Goal: Complete application form

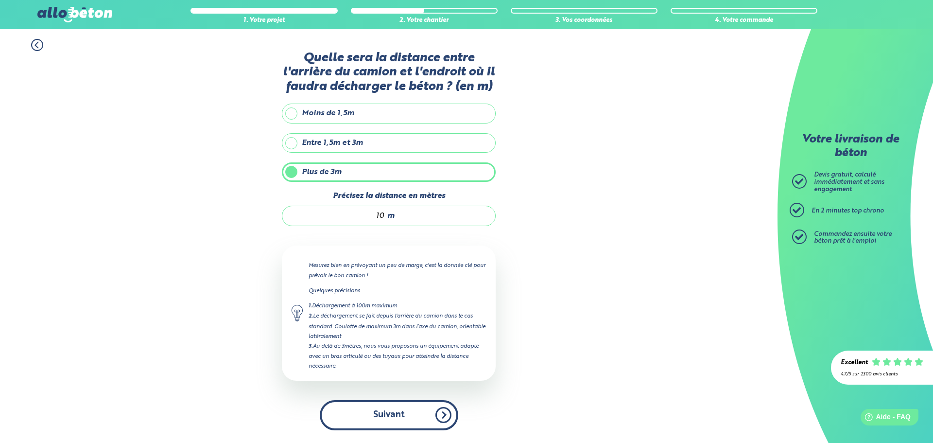
click at [402, 409] on button "Suivant" at bounding box center [389, 415] width 139 height 30
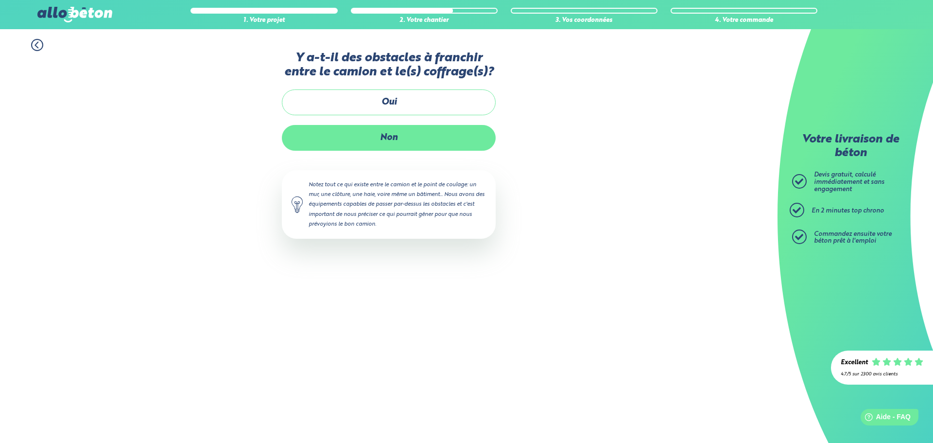
click at [385, 139] on label "Non" at bounding box center [389, 138] width 214 height 26
click at [0, 0] on input "Non" at bounding box center [0, 0] width 0 height 0
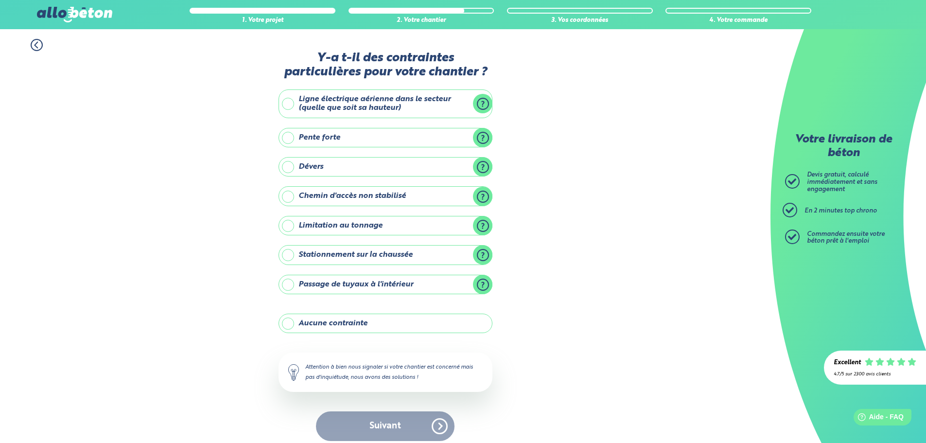
click at [402, 254] on label "Stationnement sur la chaussée" at bounding box center [385, 254] width 214 height 19
click at [0, 0] on input "Stationnement sur la chaussée" at bounding box center [0, 0] width 0 height 0
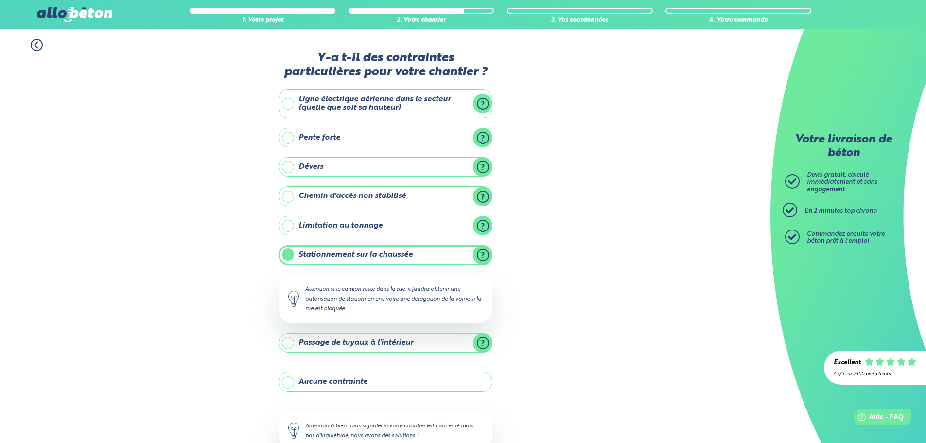
click at [619, 272] on div "1. Votre projet 2. Votre chantier 3. Vos coordonnées 4. Votre commande Y-a t-il…" at bounding box center [385, 269] width 770 height 480
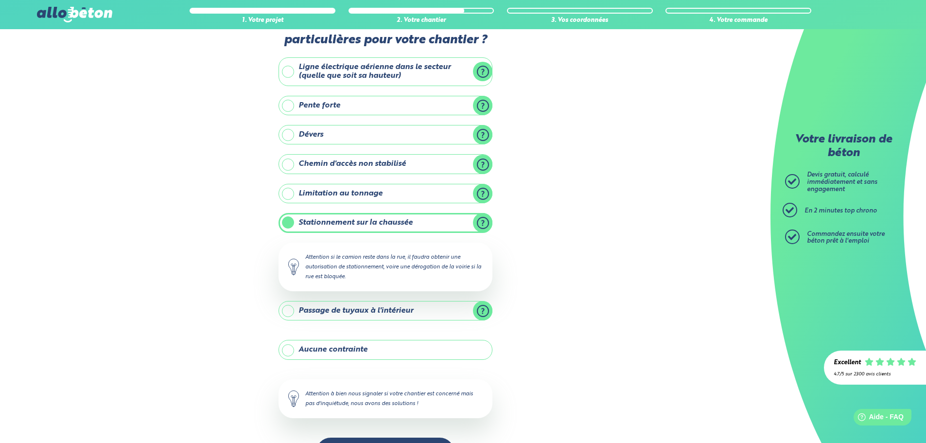
scroll to position [66, 0]
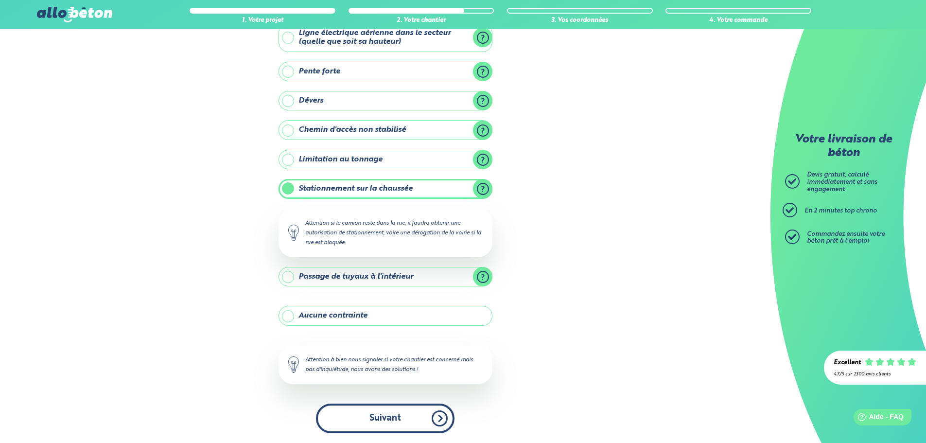
click at [406, 414] on button "Suivant" at bounding box center [385, 418] width 139 height 30
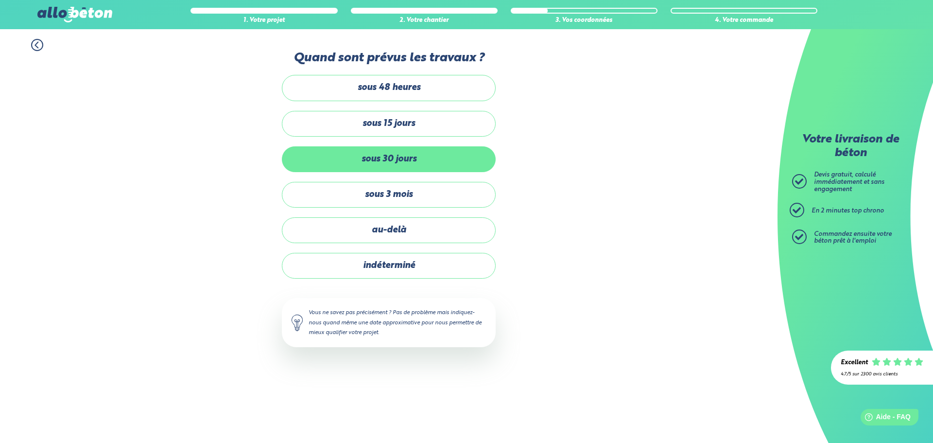
click at [420, 161] on label "sous 30 jours" at bounding box center [389, 159] width 214 height 26
click at [0, 0] on input "sous 30 jours" at bounding box center [0, 0] width 0 height 0
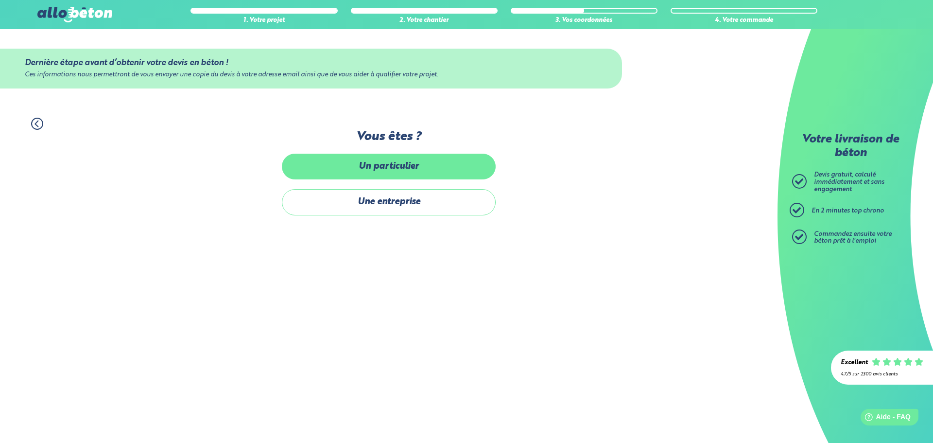
click at [429, 170] on label "Un particulier" at bounding box center [389, 167] width 214 height 26
click at [0, 0] on input "Un particulier" at bounding box center [0, 0] width 0 height 0
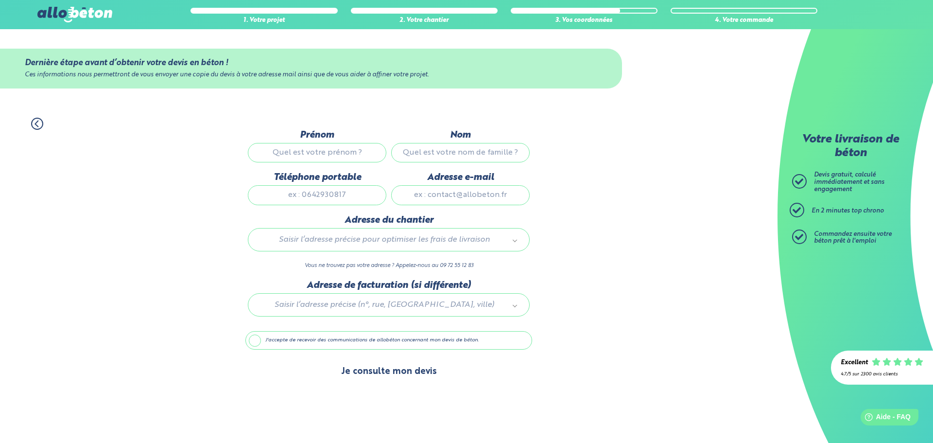
click at [410, 370] on button "Je consulte mon devis" at bounding box center [388, 371] width 115 height 25
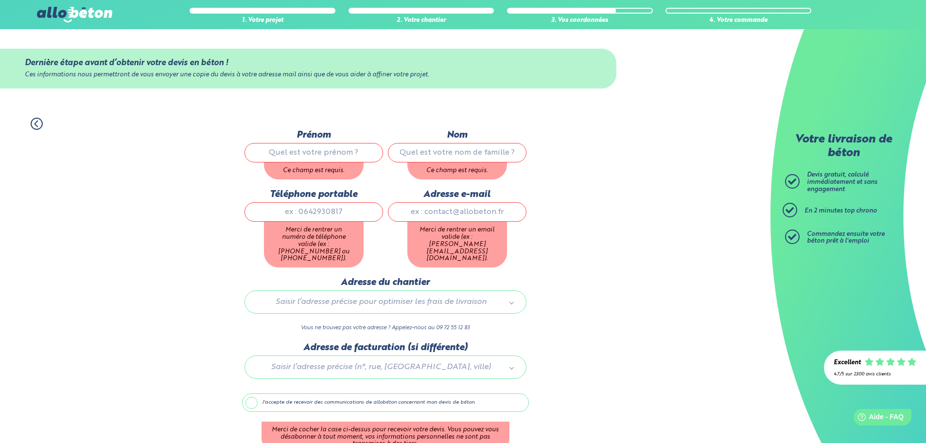
click at [323, 153] on input "Prénom" at bounding box center [313, 152] width 139 height 19
type input "[PERSON_NAME]"
type input "rachid"
click at [328, 212] on div "Téléphone portable Merci de rentrer un numéro de téléphone valide (ex : [PHONE_…" at bounding box center [313, 233] width 143 height 88
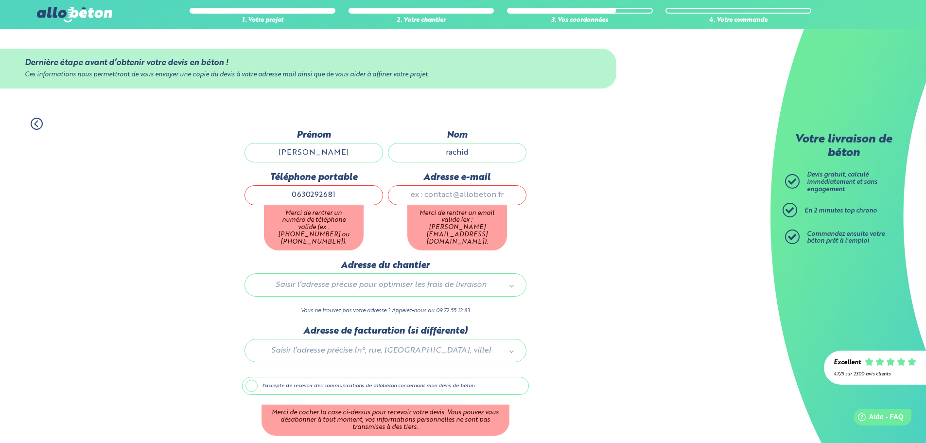
type input "0630292681"
click at [465, 191] on input "Adresse e-mail" at bounding box center [457, 194] width 139 height 19
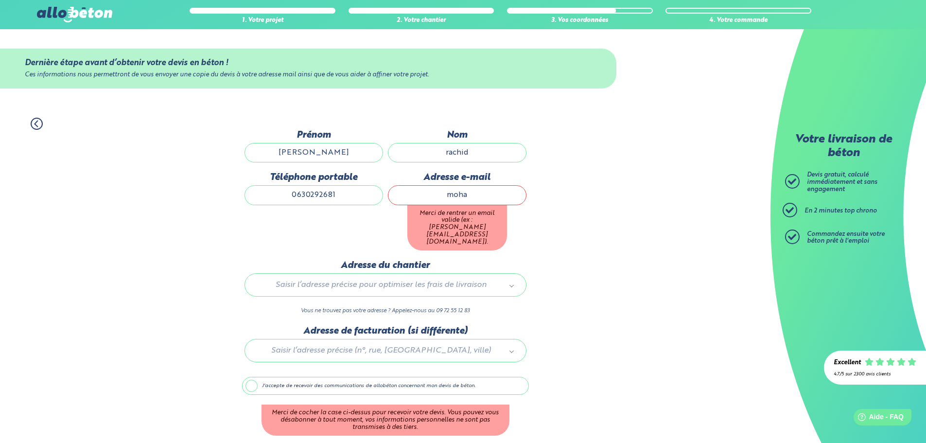
type input "[EMAIL_ADDRESS][DOMAIN_NAME]"
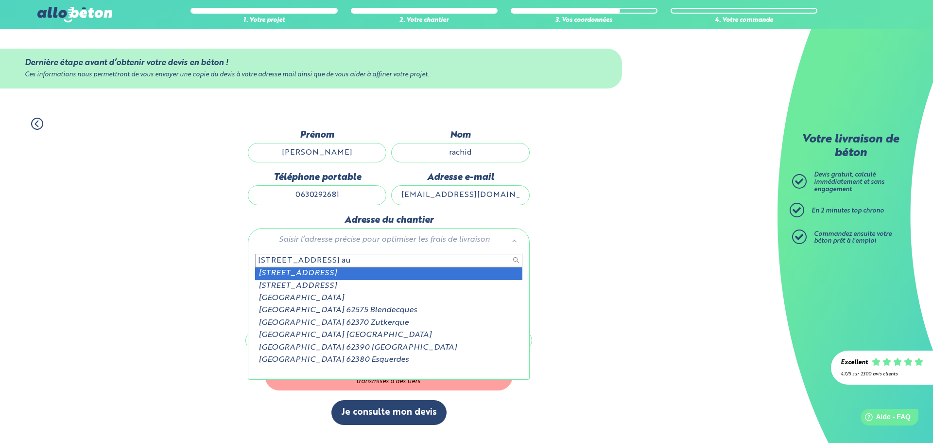
type input "[STREET_ADDRESS] au"
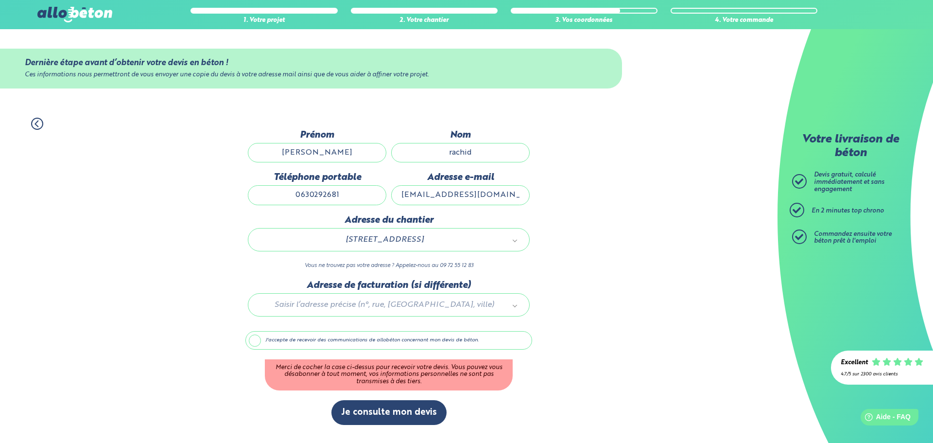
click at [256, 341] on label "J'accepte de recevoir des communications de allobéton concernant mon devis de b…" at bounding box center [388, 340] width 287 height 18
click at [0, 0] on input "J'accepte de recevoir des communications de allobéton concernant mon devis de b…" at bounding box center [0, 0] width 0 height 0
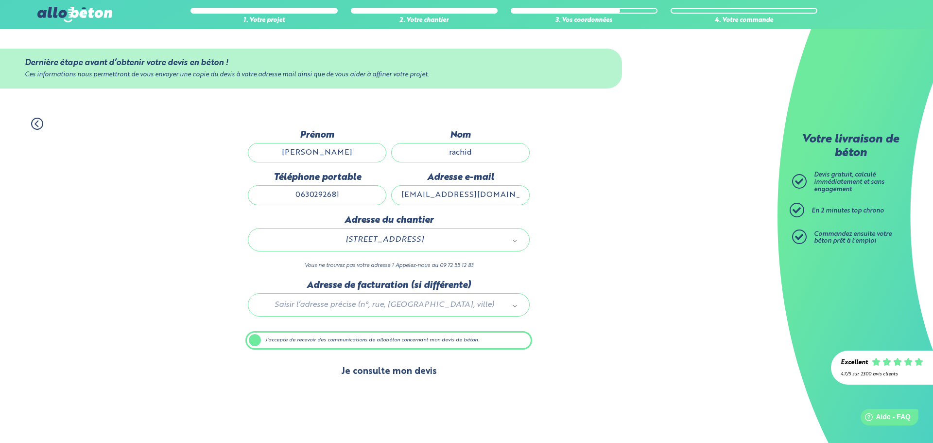
click at [385, 374] on button "Je consulte mon devis" at bounding box center [388, 371] width 115 height 25
